Goal: Information Seeking & Learning: Learn about a topic

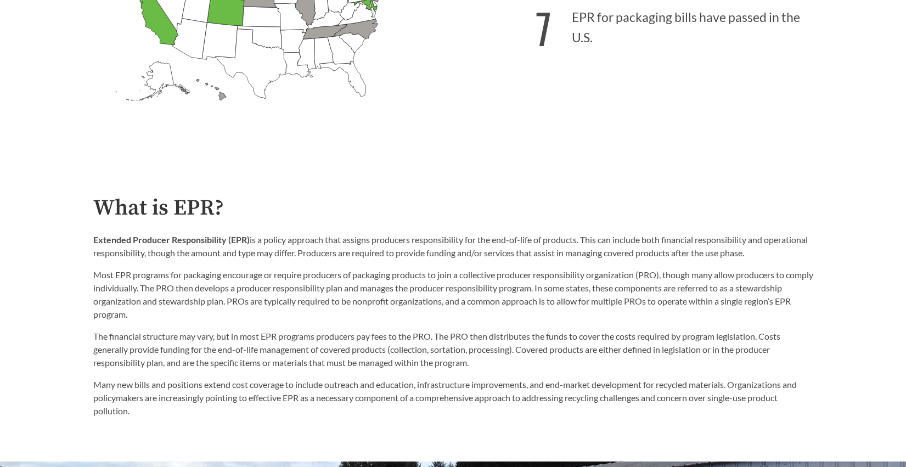
scroll to position [505, 0]
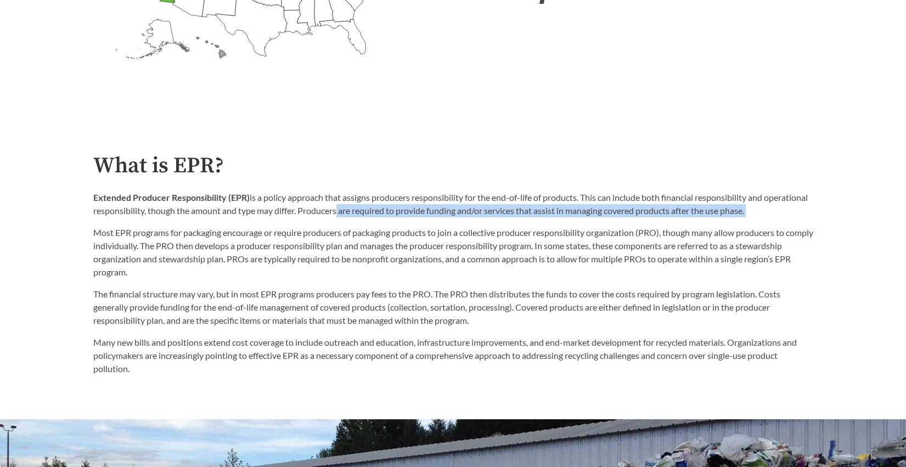
drag, startPoint x: 382, startPoint y: 214, endPoint x: 794, endPoint y: 220, distance: 412.5
click at [794, 220] on div "Extended Producer Responsibility (EPR) is a policy approach that assigns produc…" at bounding box center [453, 235] width 720 height 88
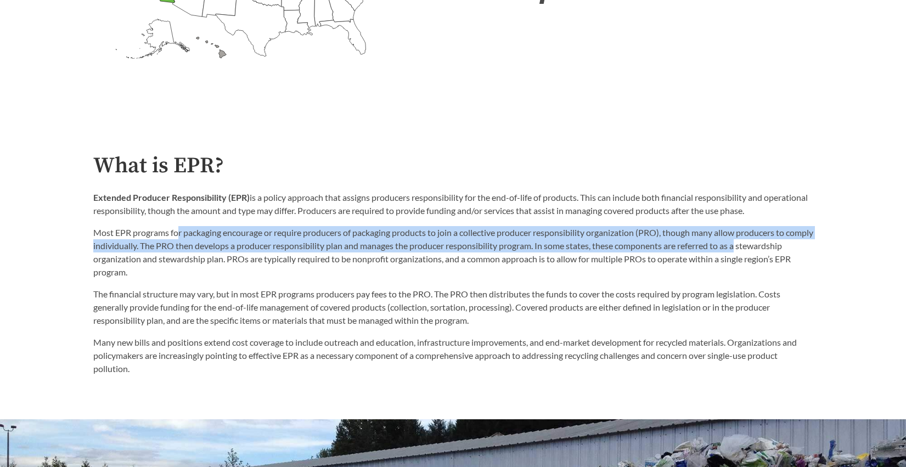
drag, startPoint x: 178, startPoint y: 234, endPoint x: 794, endPoint y: 244, distance: 615.5
click at [794, 243] on p "Most EPR programs for packaging encourage or require producers of packaging pro…" at bounding box center [453, 252] width 720 height 53
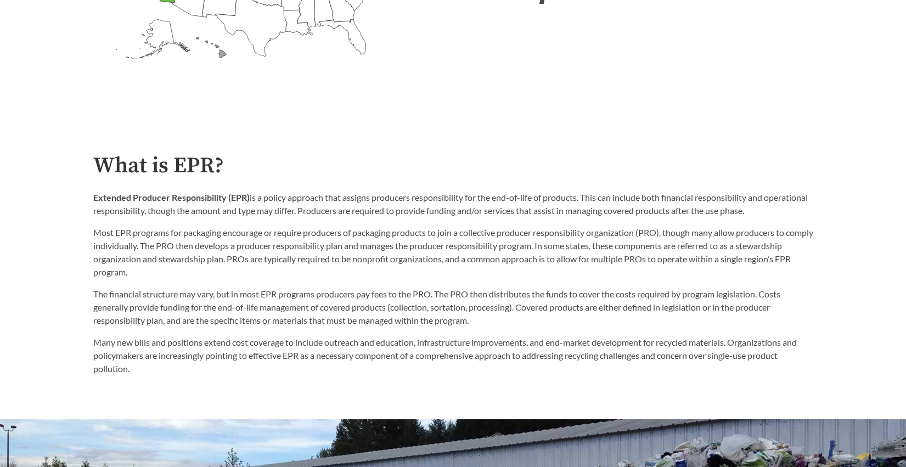
click at [197, 263] on p "Most EPR programs for packaging encourage or require producers of packaging pro…" at bounding box center [453, 252] width 720 height 53
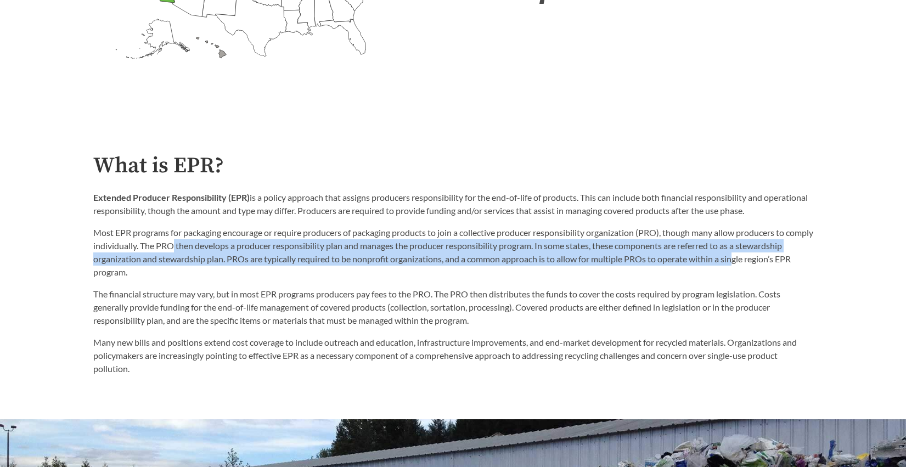
drag, startPoint x: 203, startPoint y: 247, endPoint x: 785, endPoint y: 264, distance: 582.7
click at [785, 264] on p "Most EPR programs for packaging encourage or require producers of packaging pro…" at bounding box center [453, 252] width 720 height 53
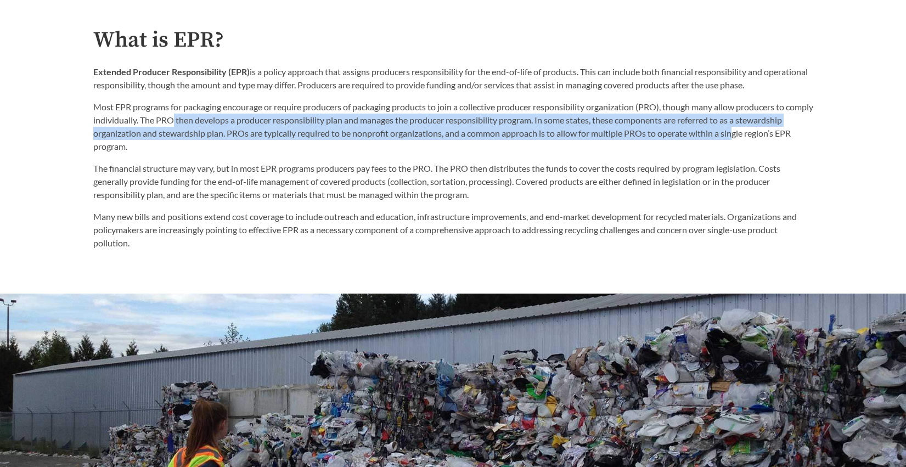
scroll to position [635, 0]
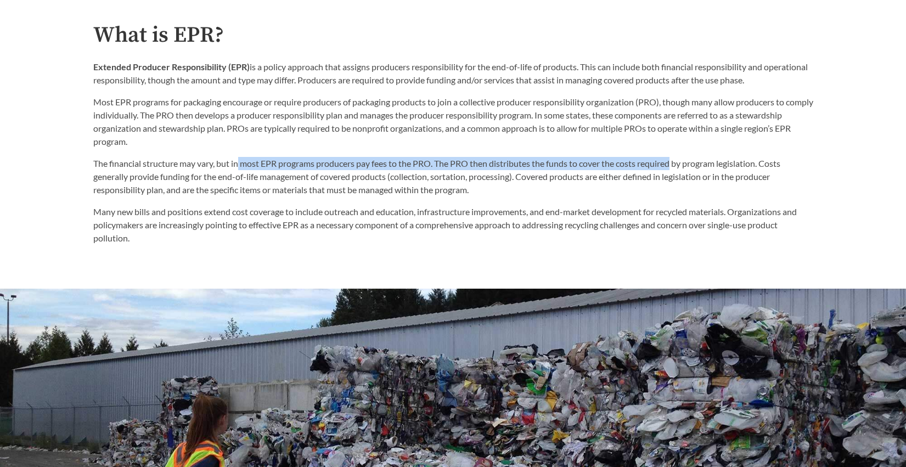
drag, startPoint x: 240, startPoint y: 166, endPoint x: 681, endPoint y: 173, distance: 441.0
click at [681, 173] on p "The financial structure may vary, but in most EPR programs producers pay fees t…" at bounding box center [453, 176] width 720 height 39
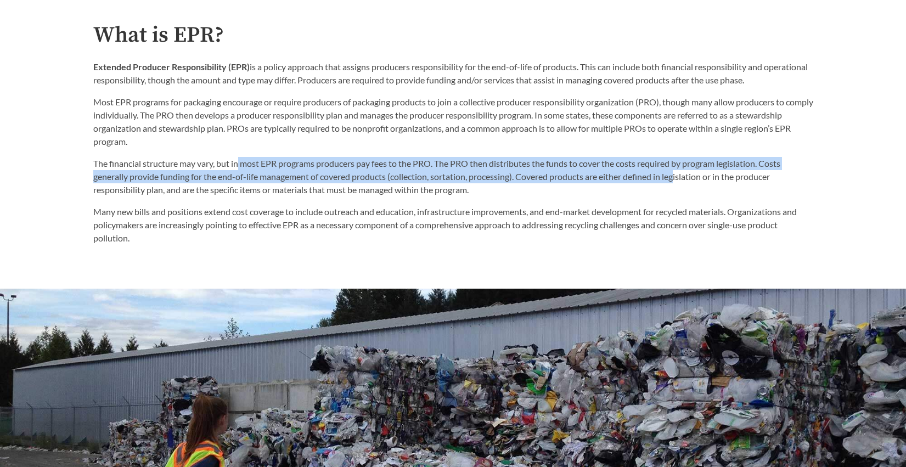
click at [196, 185] on p "The financial structure may vary, but in most EPR programs producers pay fees t…" at bounding box center [453, 176] width 720 height 39
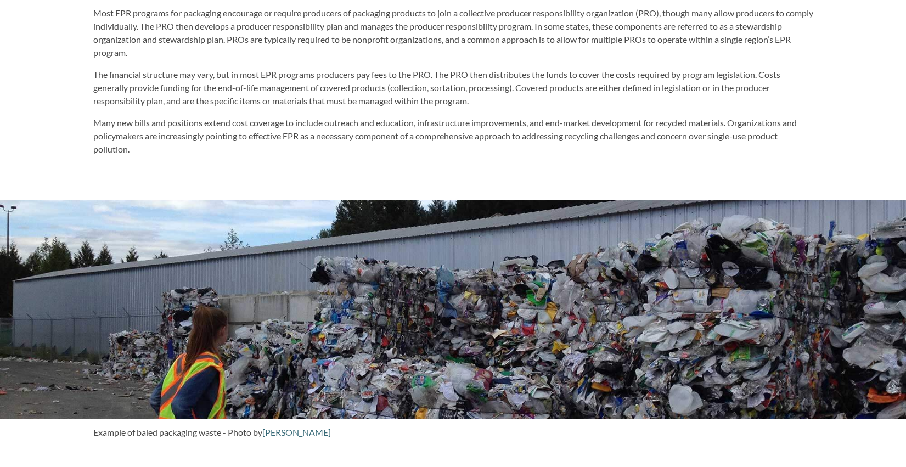
scroll to position [0, 0]
